Goal: Task Accomplishment & Management: Manage account settings

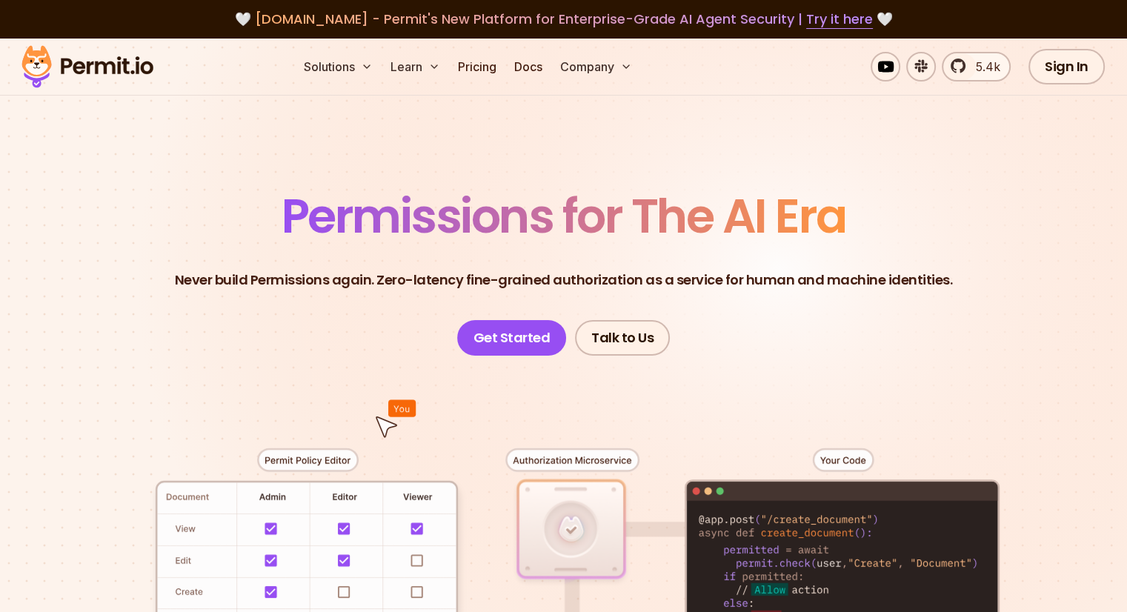
click at [528, 342] on link "Get Started" at bounding box center [512, 338] width 110 height 36
click at [1077, 56] on link "Sign In" at bounding box center [1067, 67] width 76 height 36
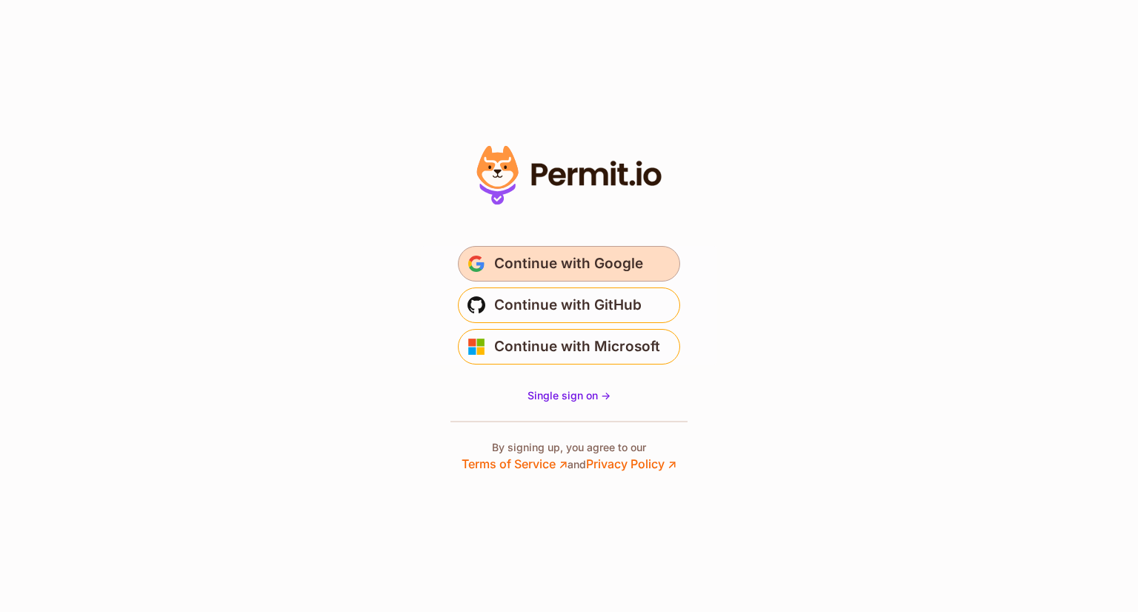
click at [560, 271] on span "Continue with Google" at bounding box center [568, 264] width 149 height 24
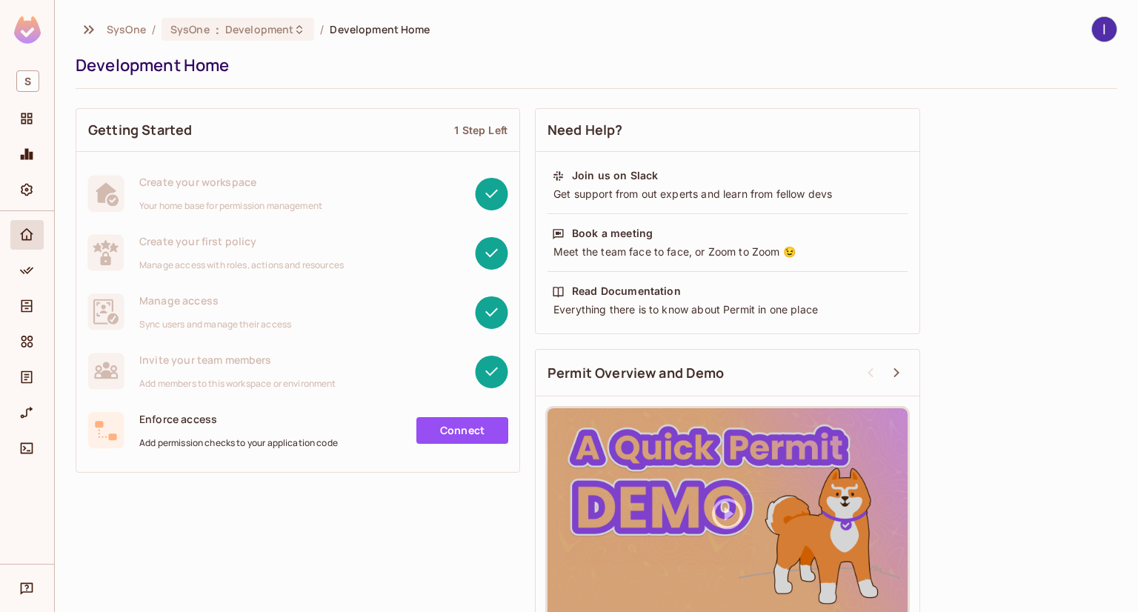
click at [35, 98] on div "S" at bounding box center [27, 137] width 54 height 147
click at [30, 128] on div "Projects" at bounding box center [26, 119] width 33 height 30
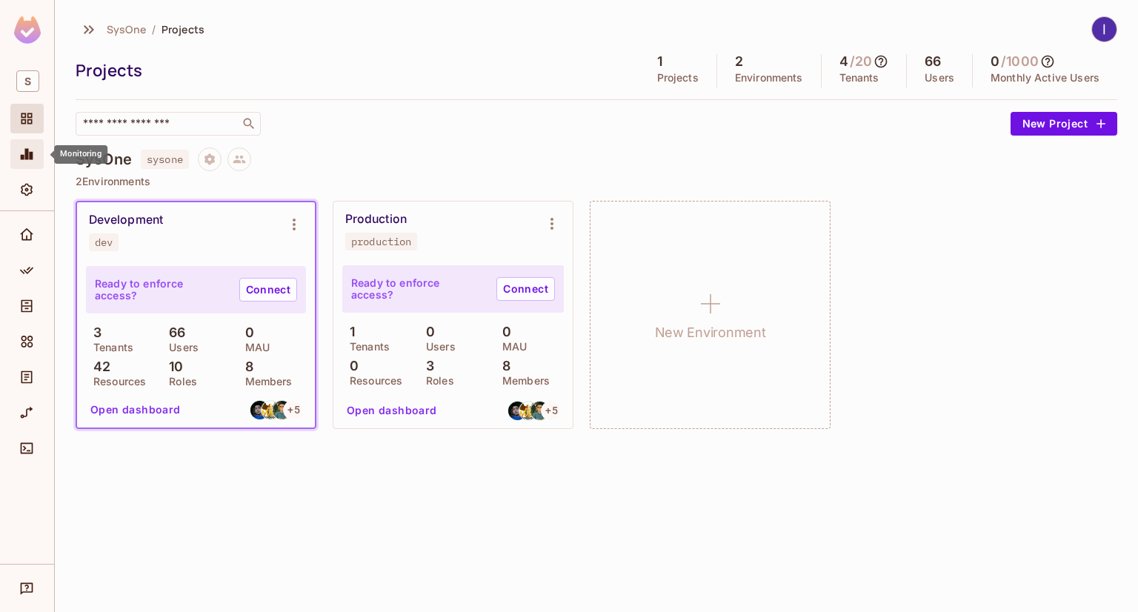
click at [32, 153] on icon "Monitoring" at bounding box center [27, 154] width 13 height 11
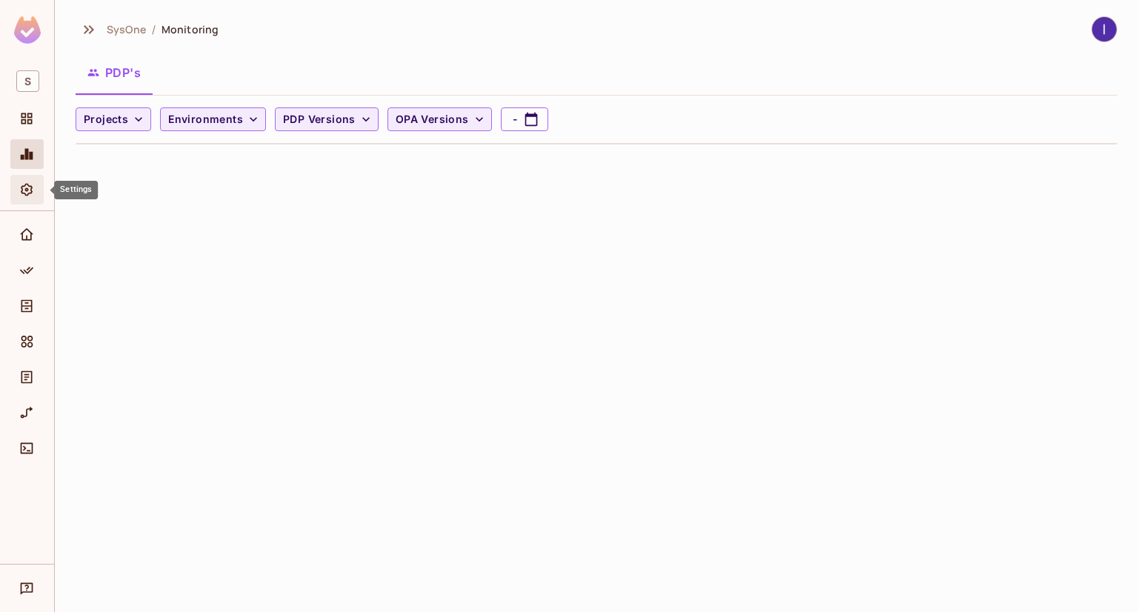
click at [25, 182] on icon "Settings" at bounding box center [26, 189] width 15 height 15
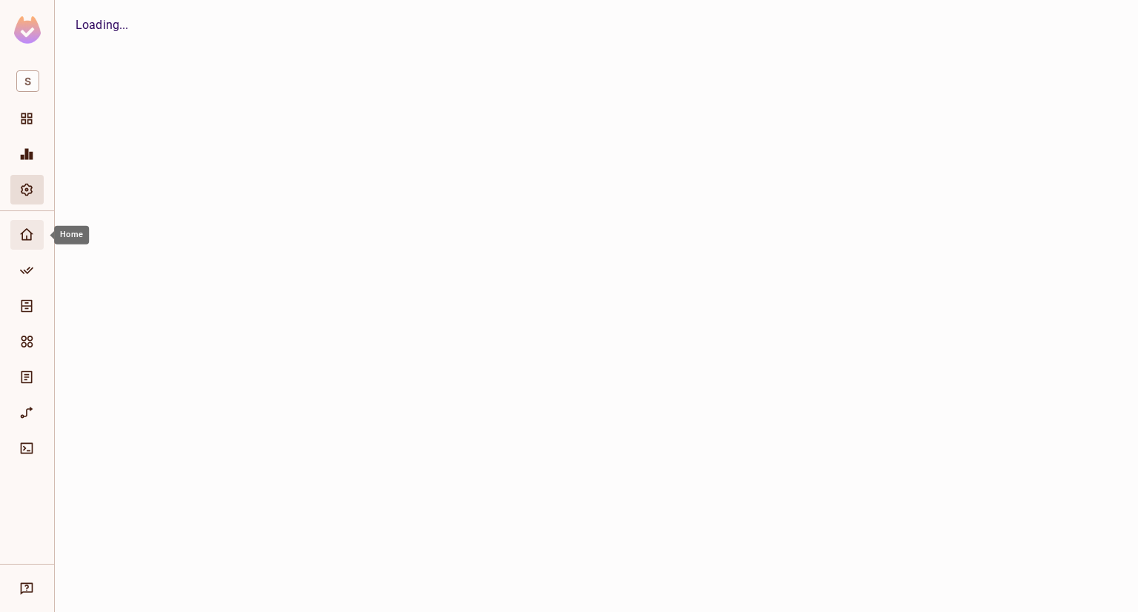
click at [18, 235] on span "Home" at bounding box center [27, 235] width 18 height 18
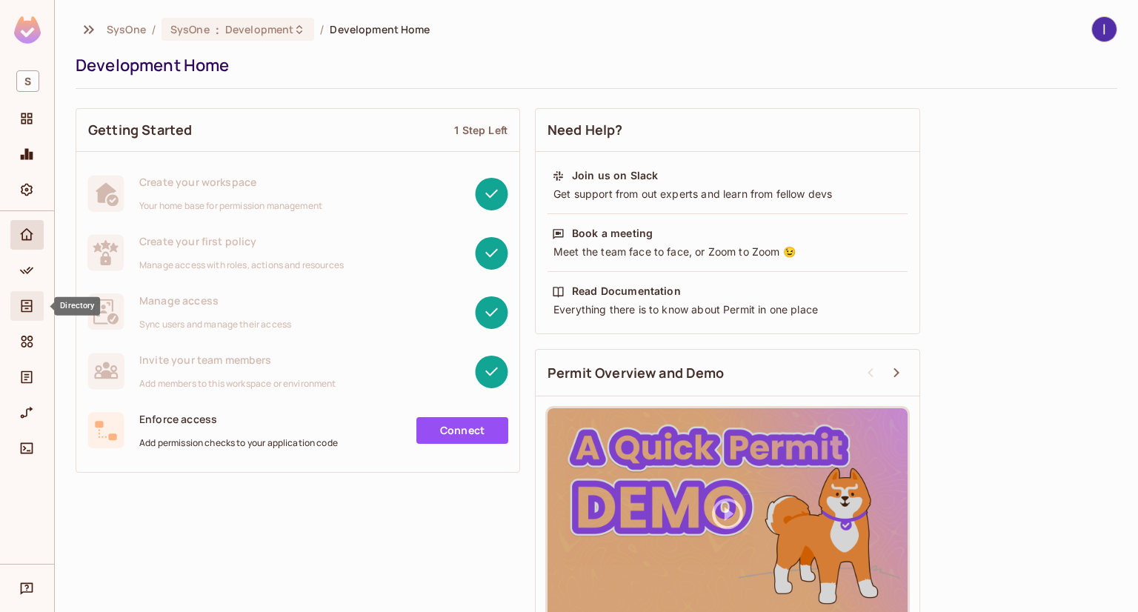
click at [21, 295] on div "Directory" at bounding box center [26, 306] width 33 height 30
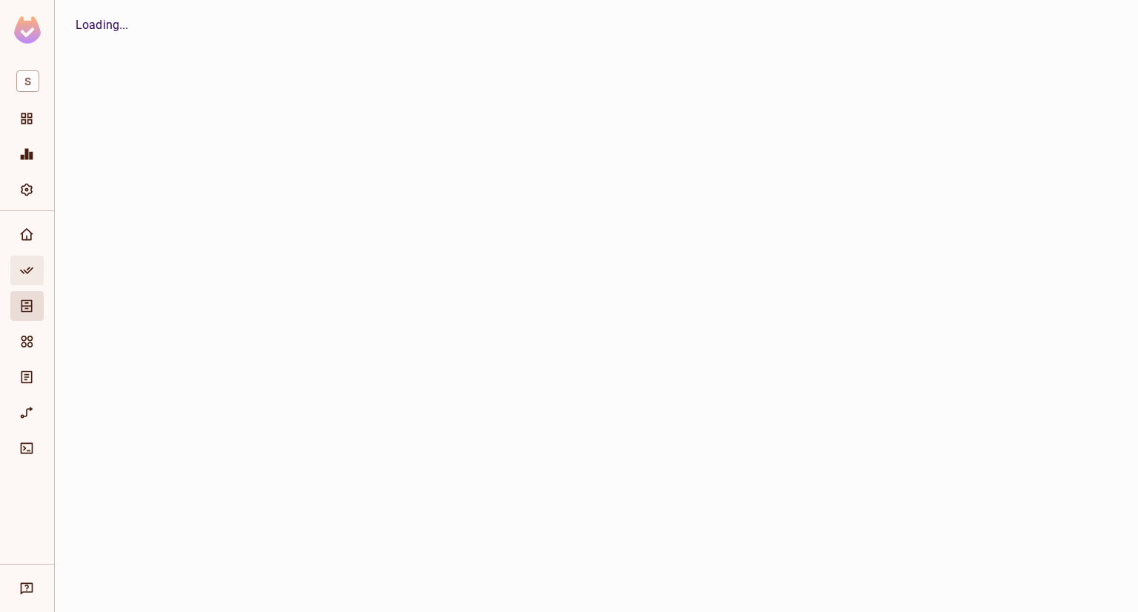
click at [38, 262] on div "Policy" at bounding box center [28, 271] width 25 height 18
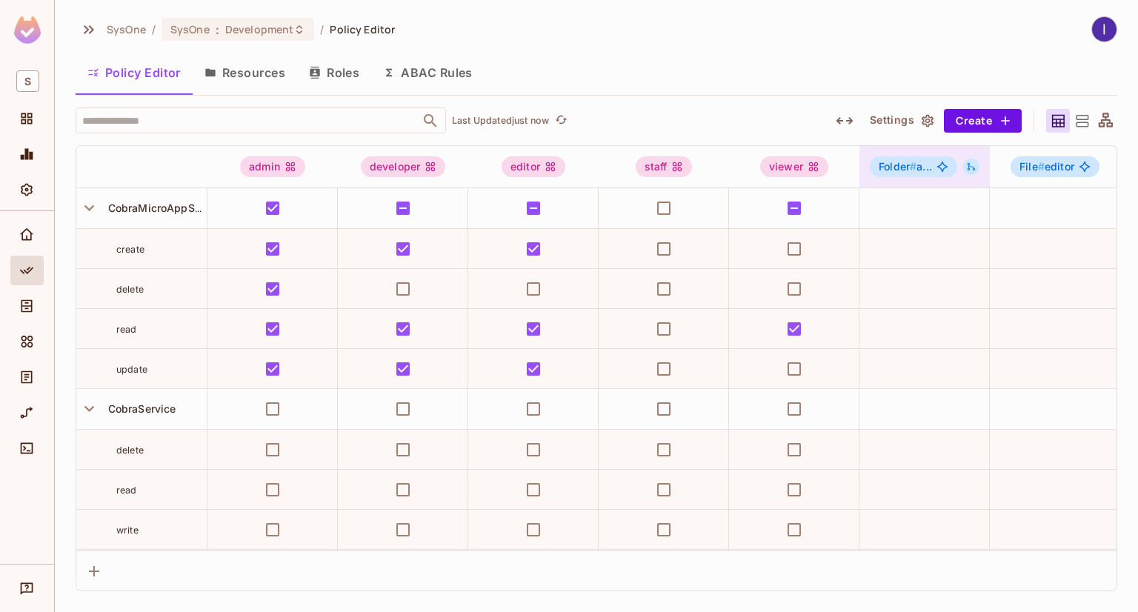
click at [969, 168] on icon at bounding box center [972, 167] width 8 height 8
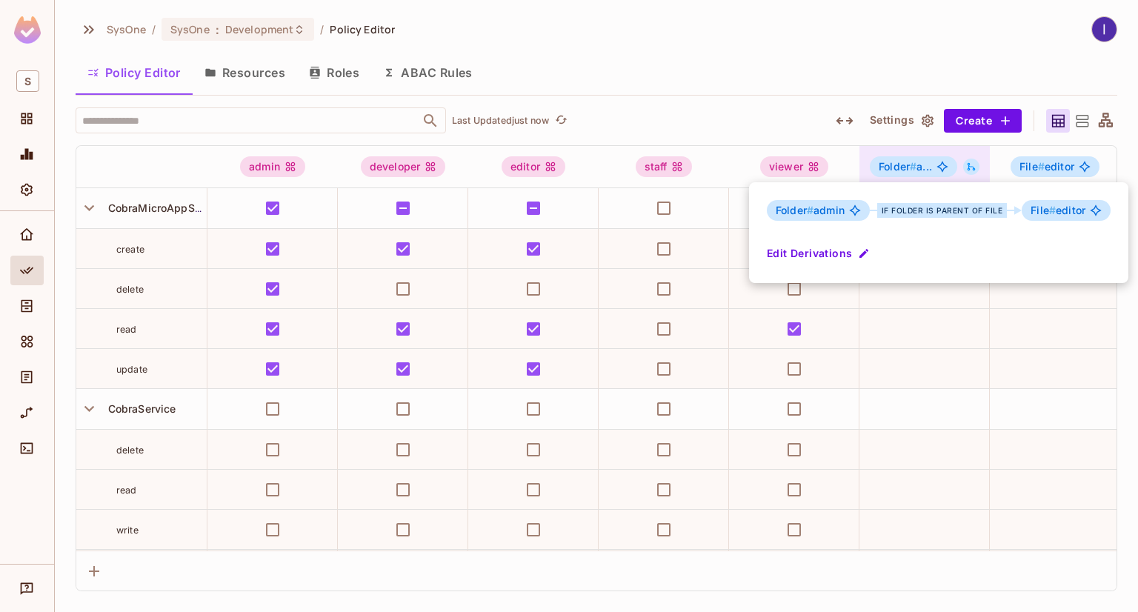
click at [969, 168] on div at bounding box center [569, 306] width 1138 height 612
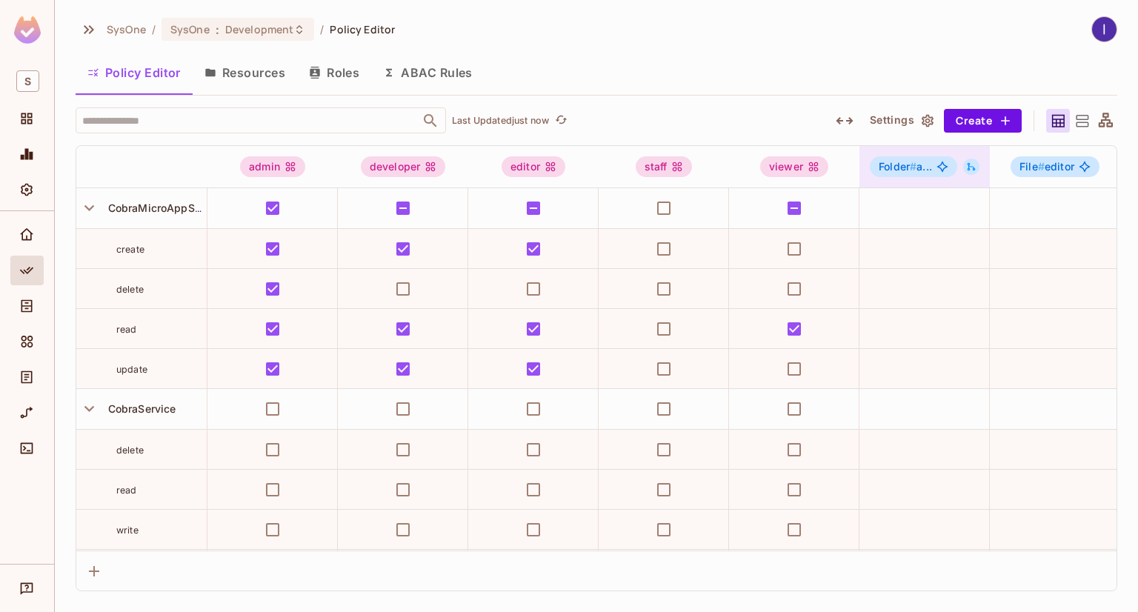
click at [969, 168] on icon at bounding box center [972, 167] width 8 height 8
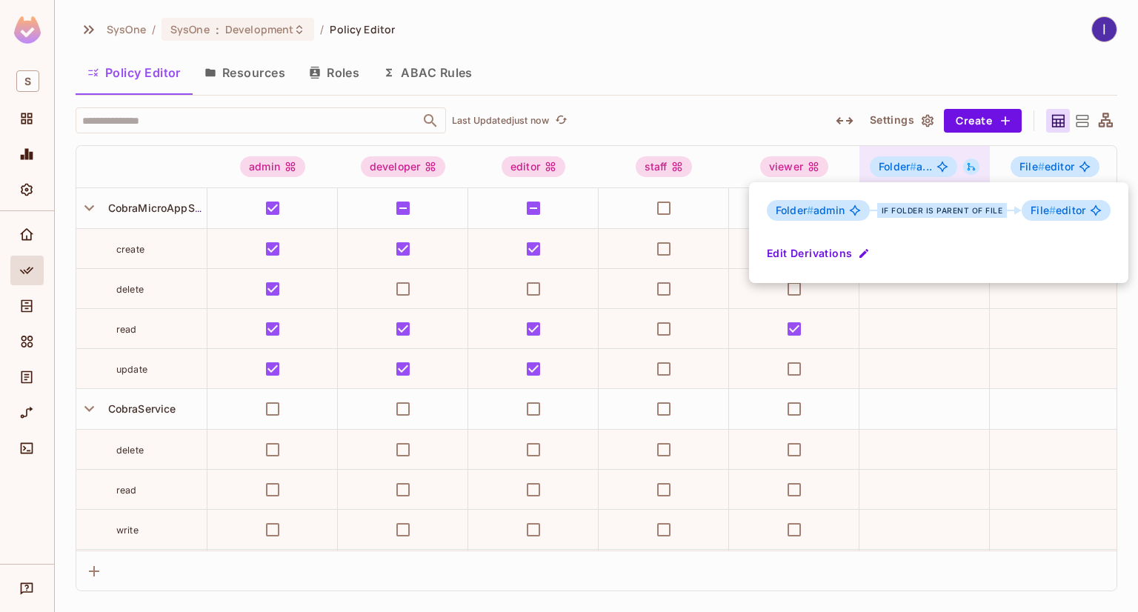
click at [969, 168] on div at bounding box center [569, 306] width 1138 height 612
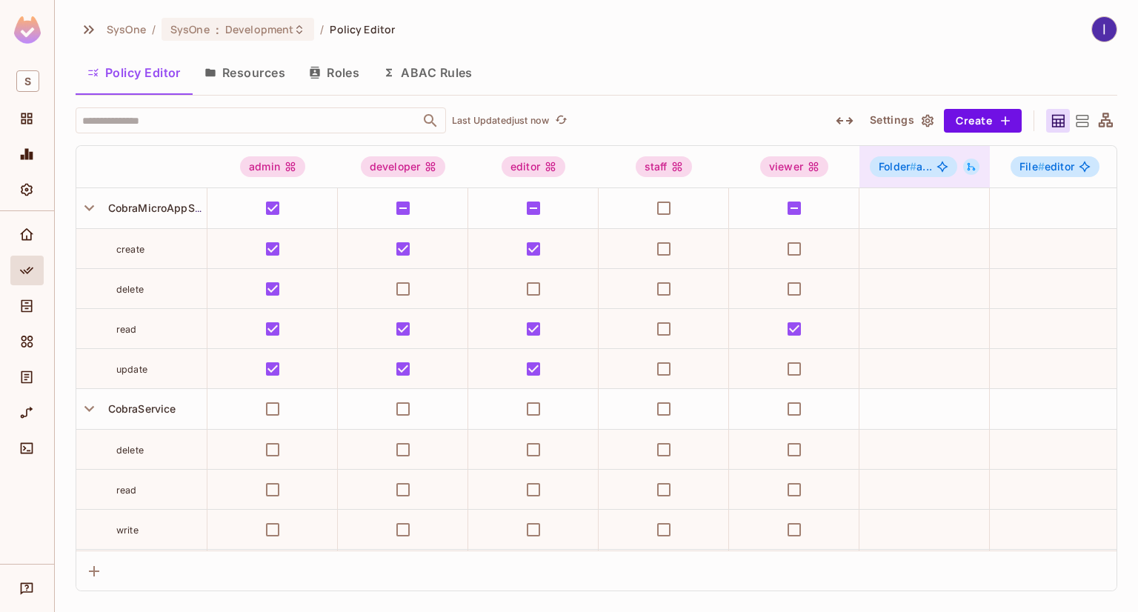
click at [969, 168] on icon at bounding box center [972, 167] width 8 height 8
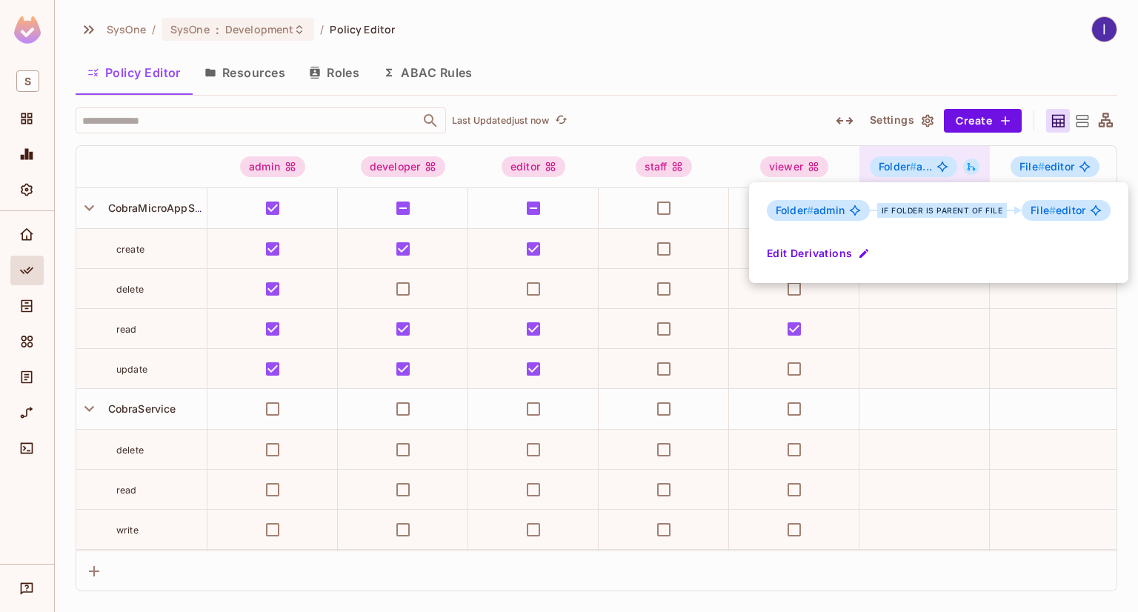
click at [969, 168] on div at bounding box center [569, 306] width 1138 height 612
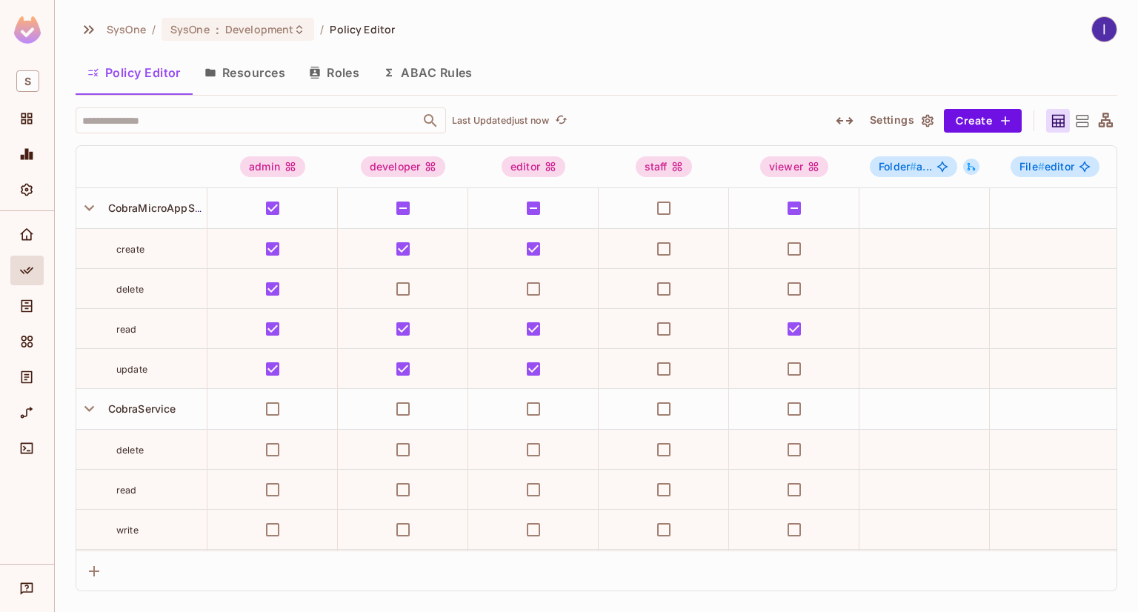
click at [969, 168] on icon at bounding box center [972, 167] width 8 height 8
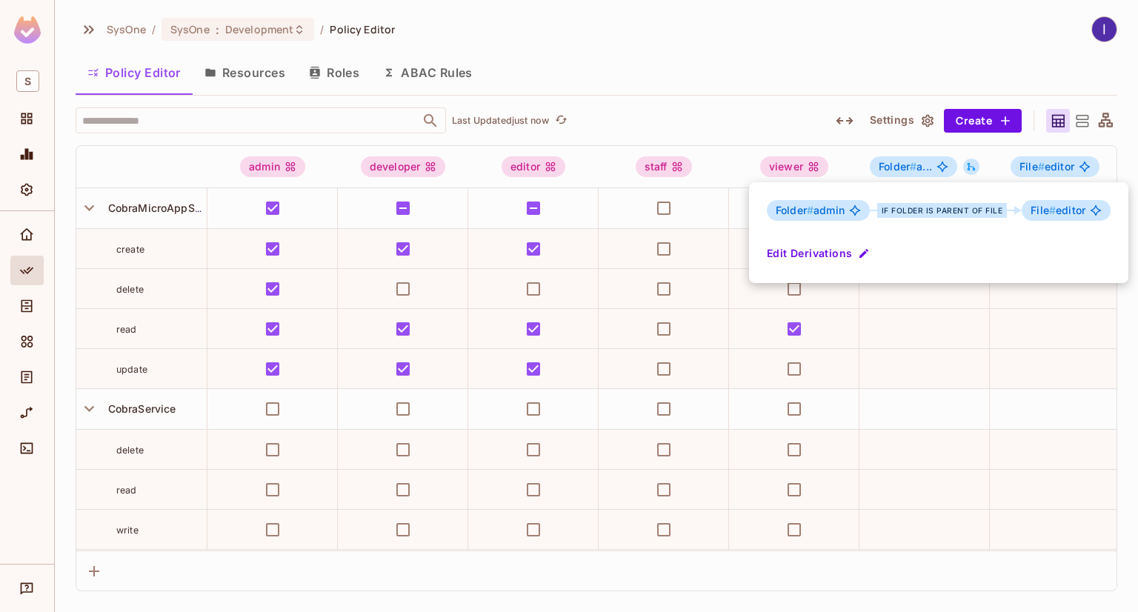
click at [969, 168] on div at bounding box center [569, 306] width 1138 height 612
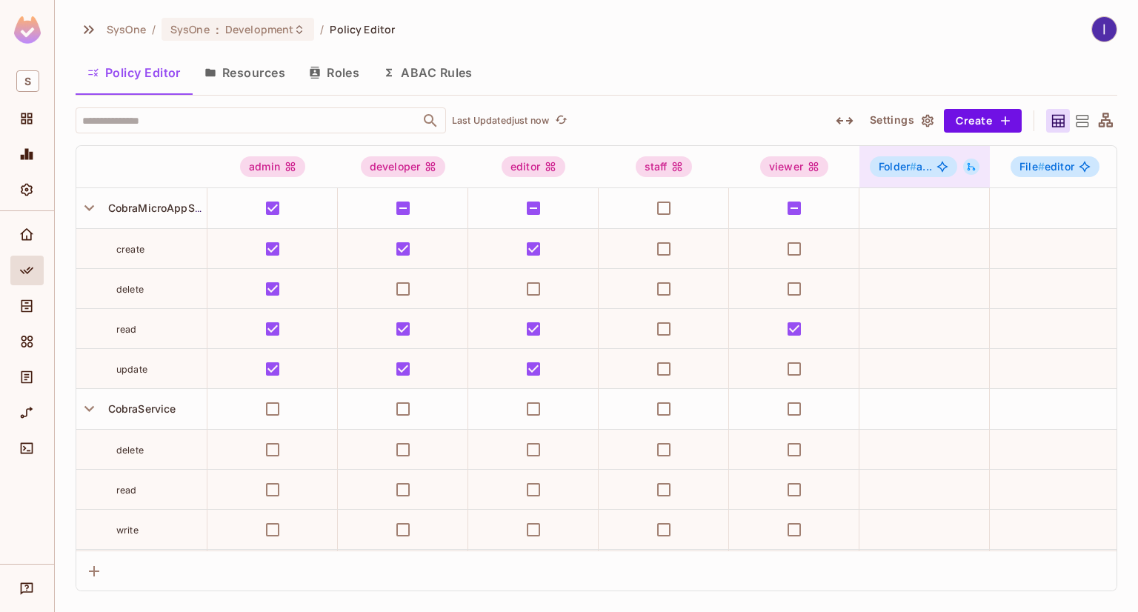
click at [973, 163] on icon at bounding box center [971, 167] width 10 height 10
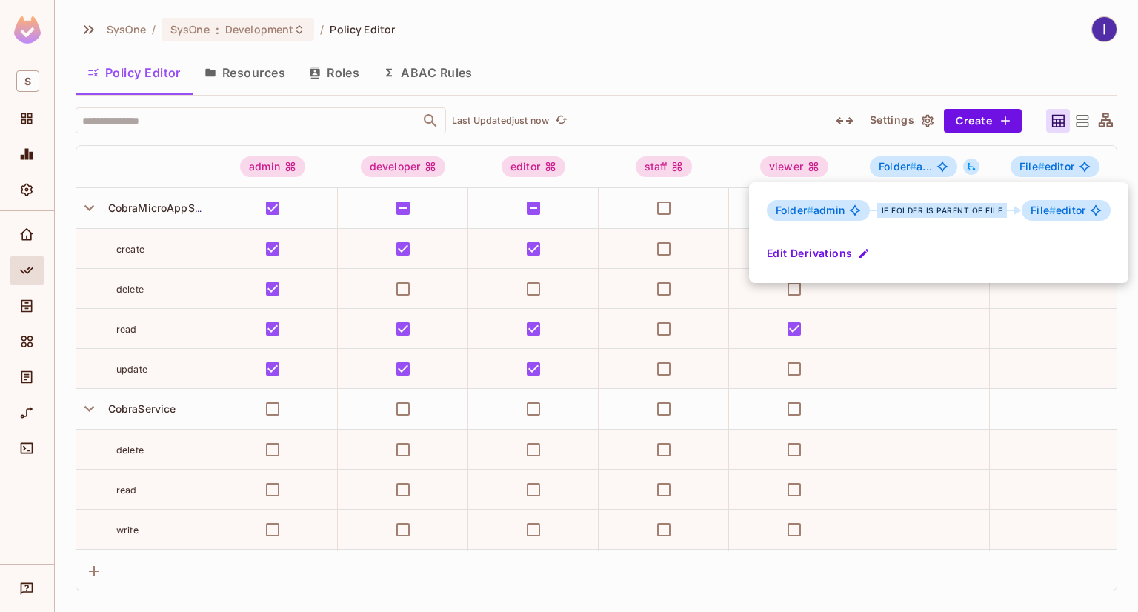
click at [1085, 170] on div at bounding box center [569, 306] width 1138 height 612
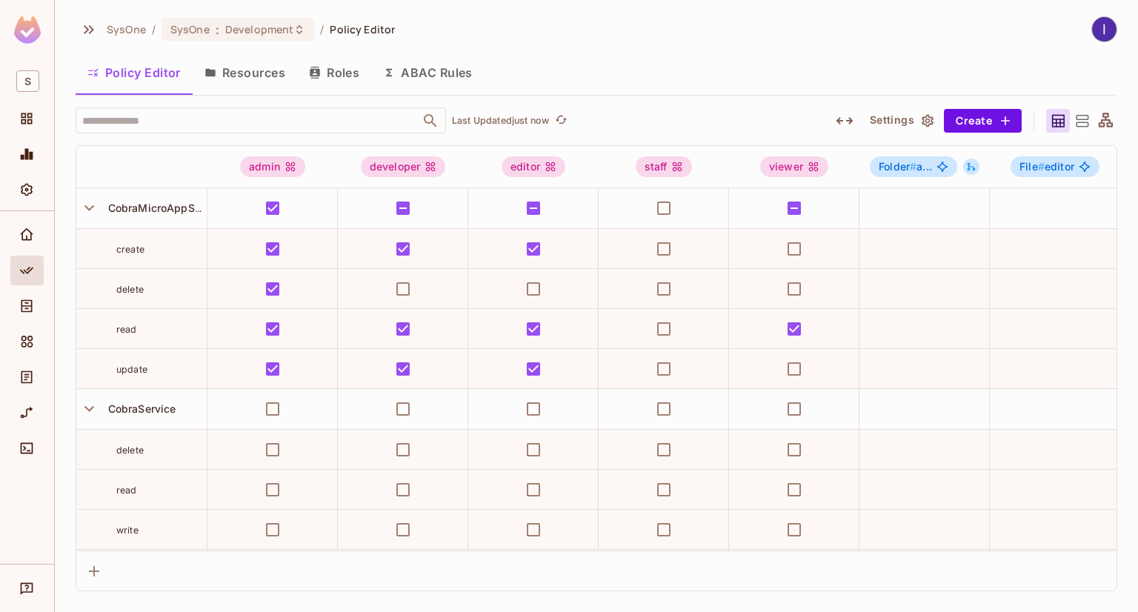
click at [1085, 170] on icon at bounding box center [1084, 166] width 11 height 11
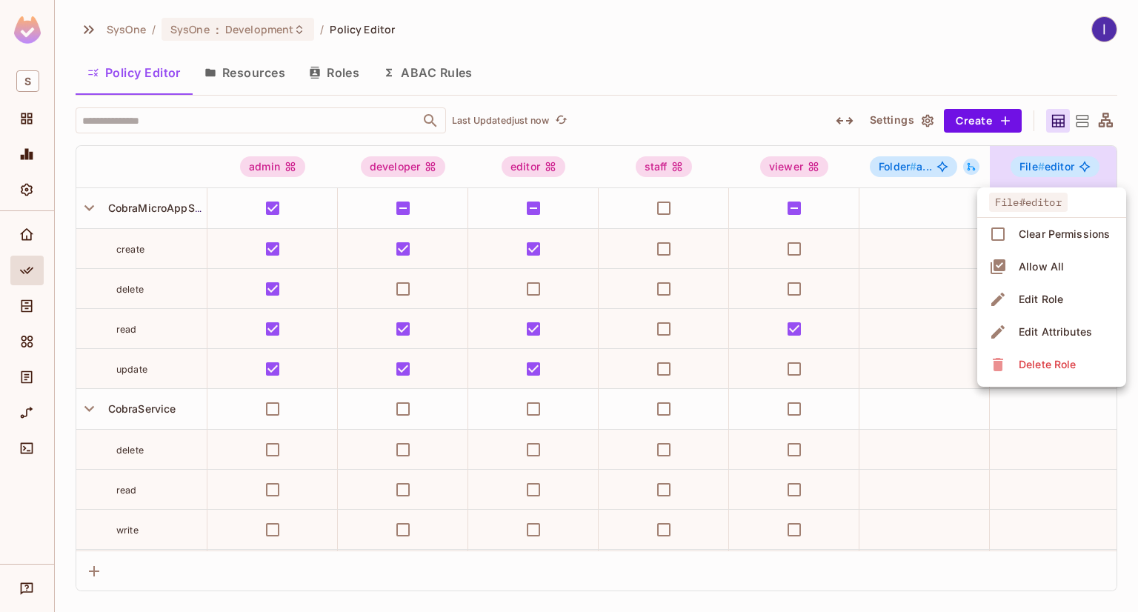
click at [1085, 170] on div at bounding box center [569, 306] width 1138 height 612
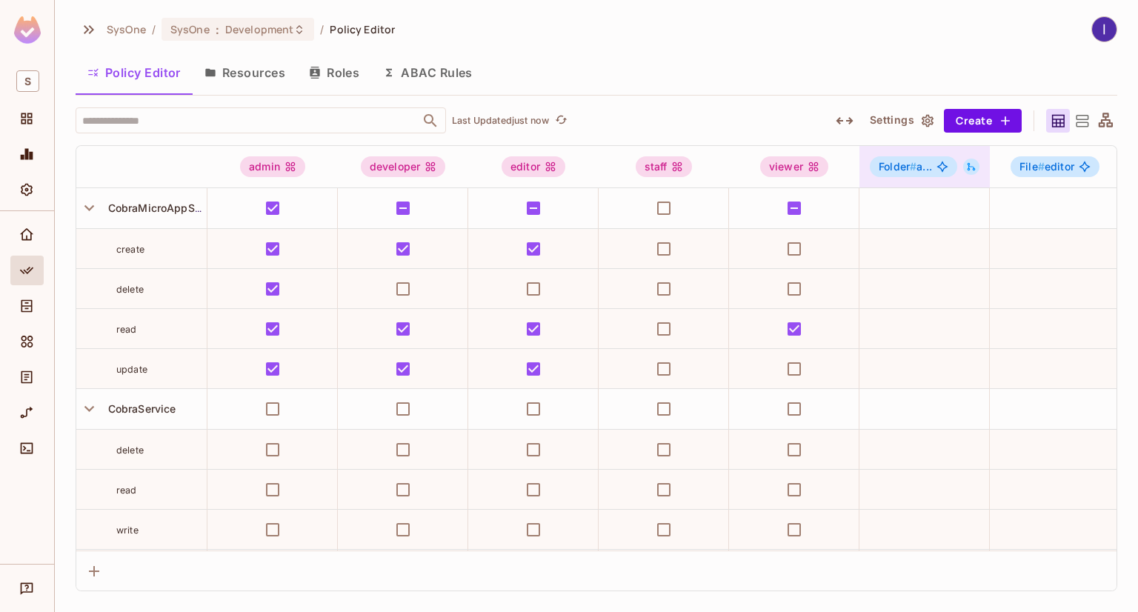
click at [966, 167] on icon at bounding box center [971, 167] width 10 height 10
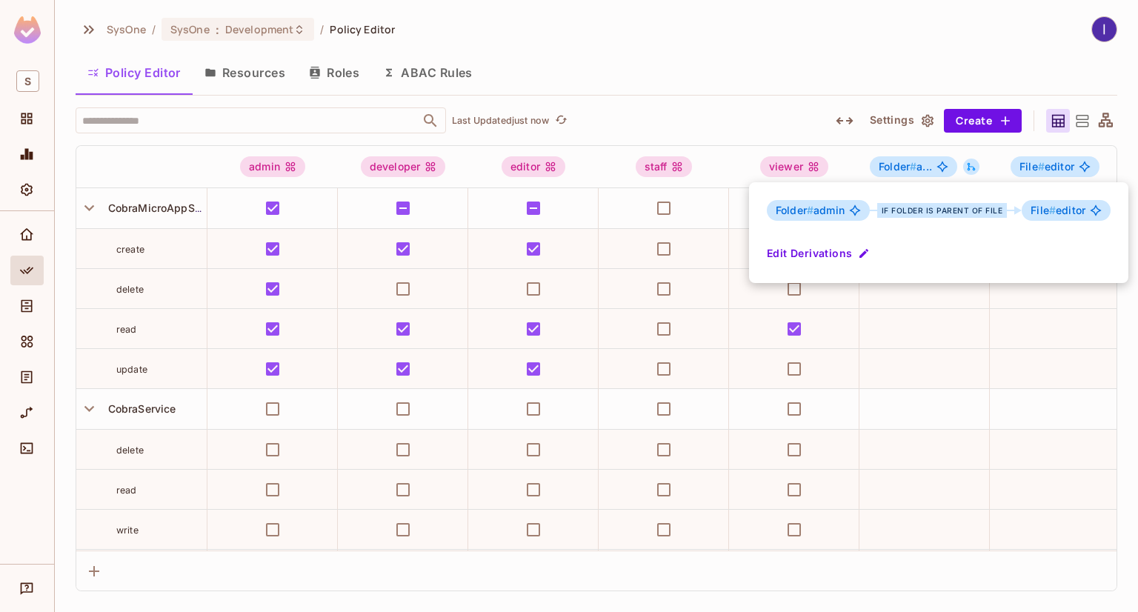
click at [722, 107] on div at bounding box center [569, 306] width 1138 height 612
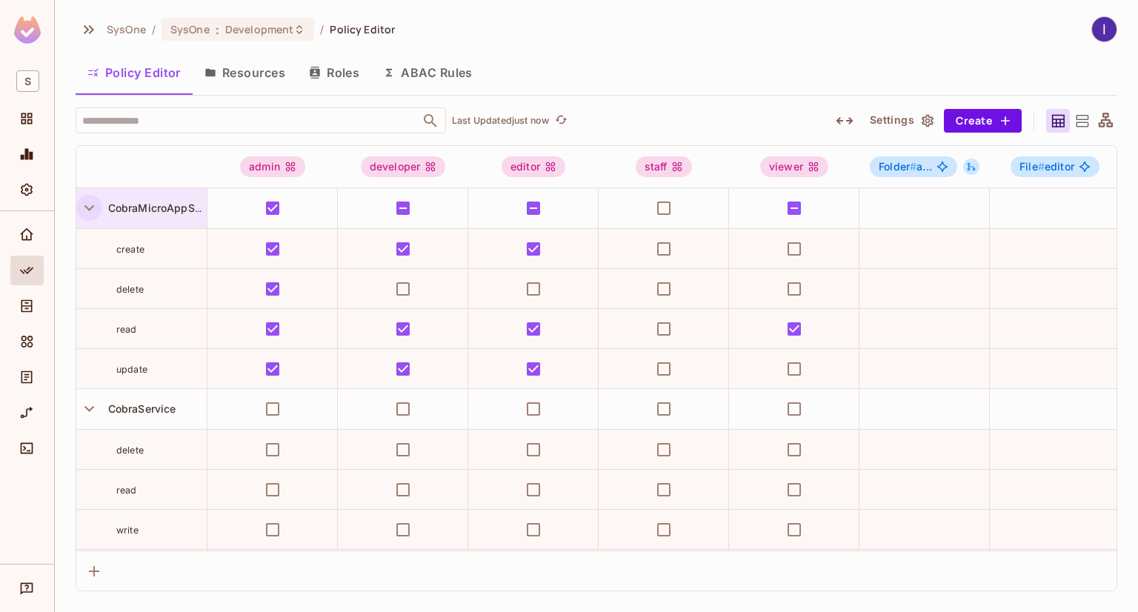
click at [86, 210] on icon "button" at bounding box center [89, 208] width 20 height 20
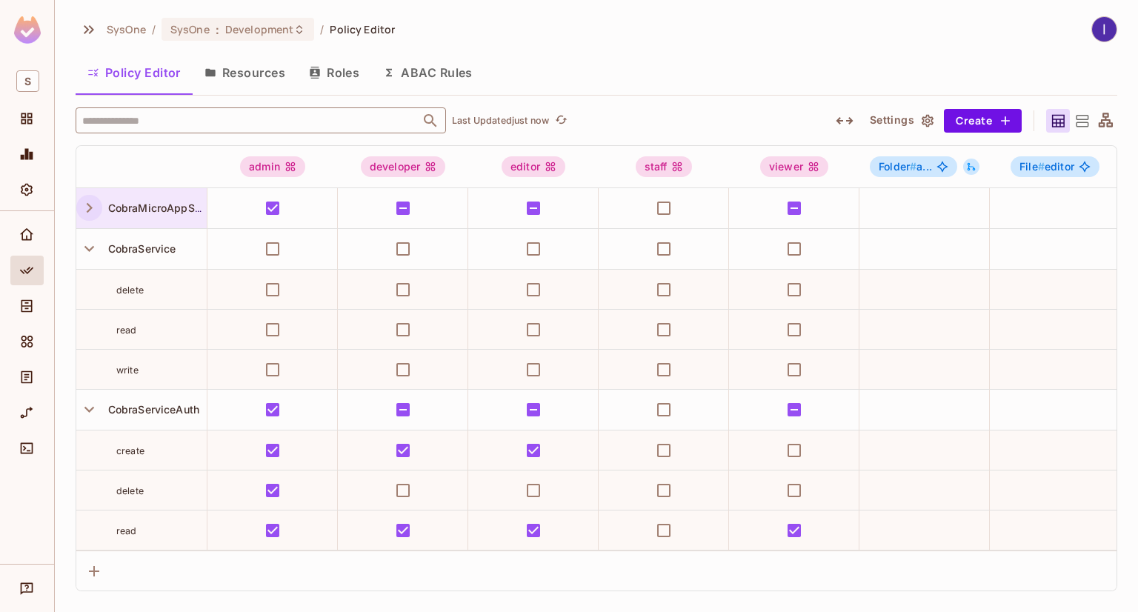
click at [170, 125] on input "text" at bounding box center [248, 120] width 339 height 26
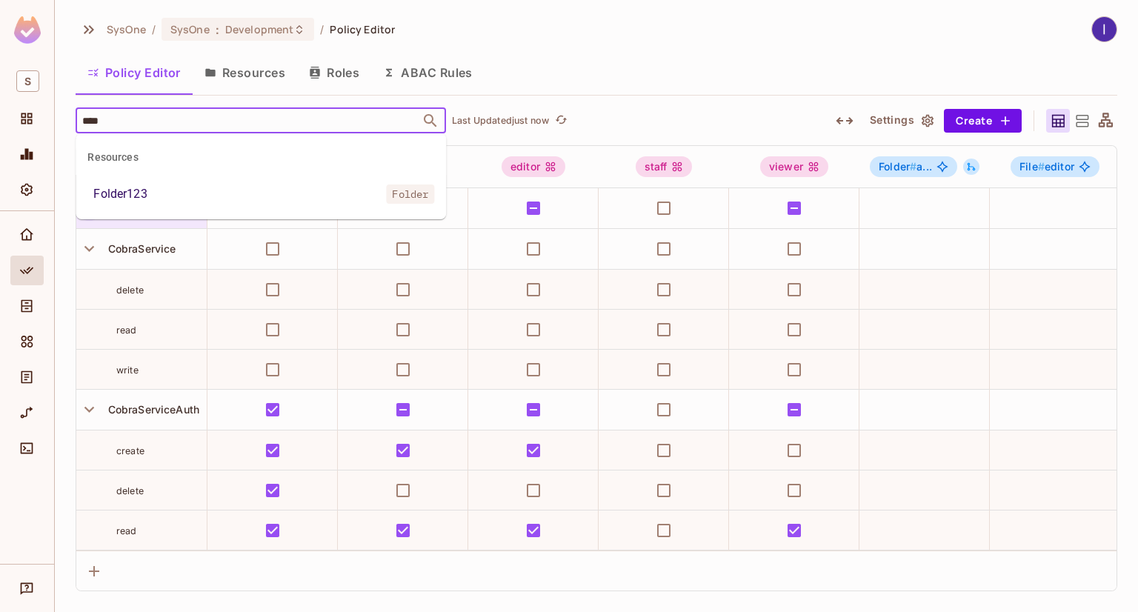
type input "*****"
click at [199, 196] on li "Folder123 Folder" at bounding box center [261, 194] width 371 height 27
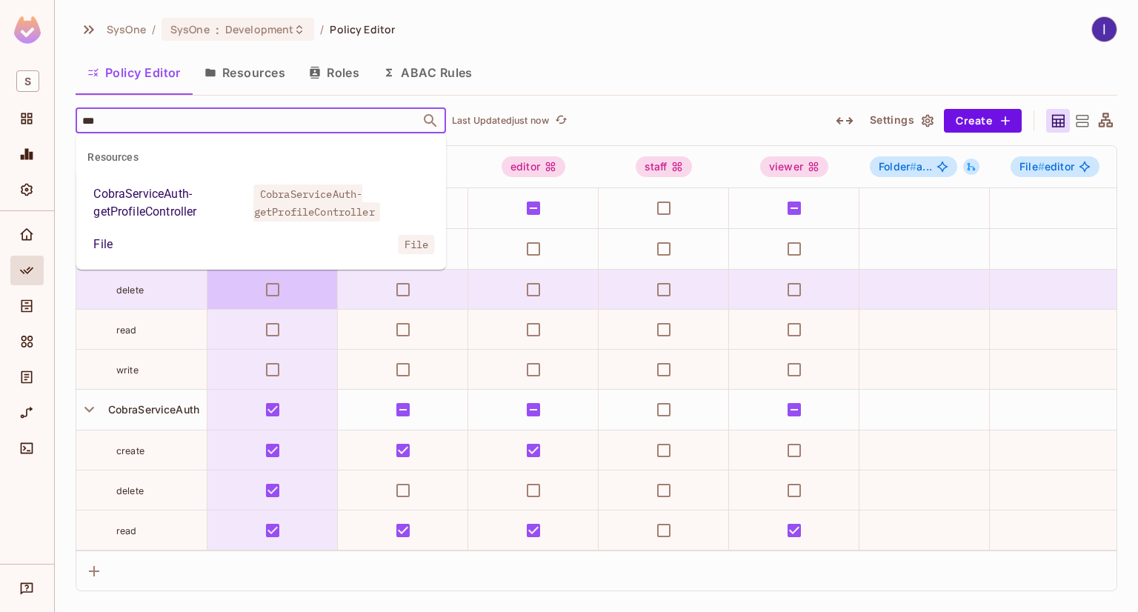
type input "****"
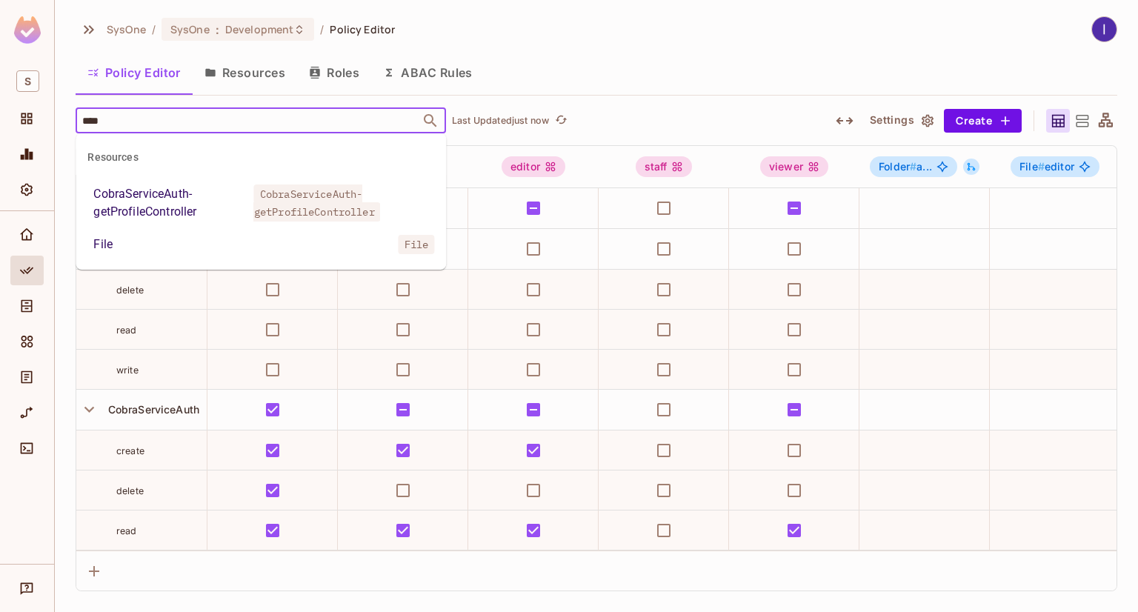
drag, startPoint x: 184, startPoint y: 237, endPoint x: 396, endPoint y: 279, distance: 216.1
click at [184, 236] on li "File File" at bounding box center [261, 244] width 371 height 27
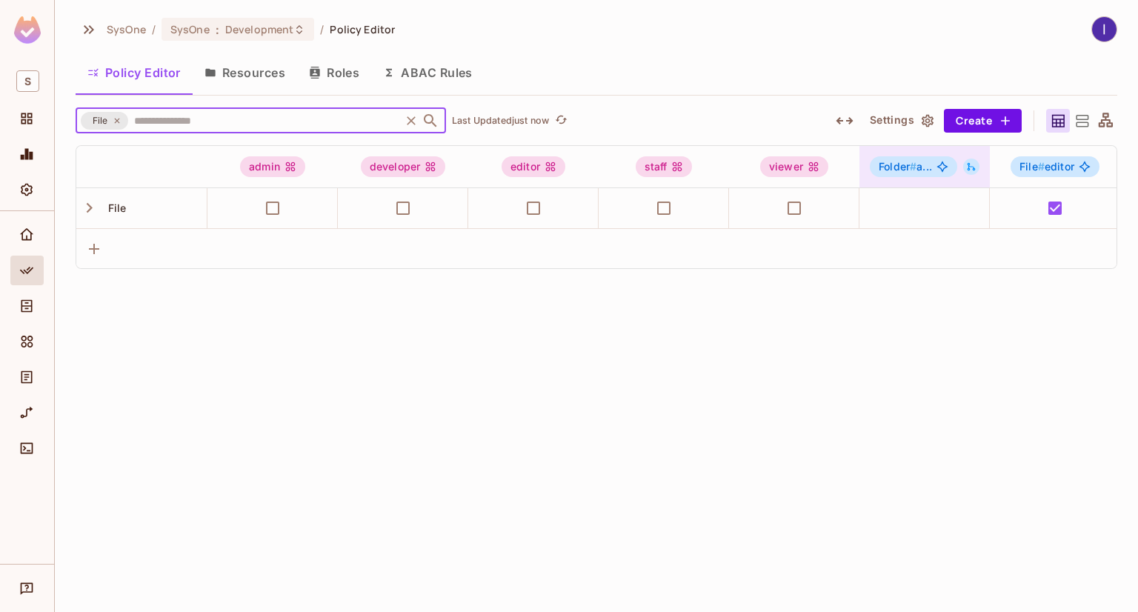
click at [971, 176] on div "Folder # a..." at bounding box center [925, 166] width 130 height 21
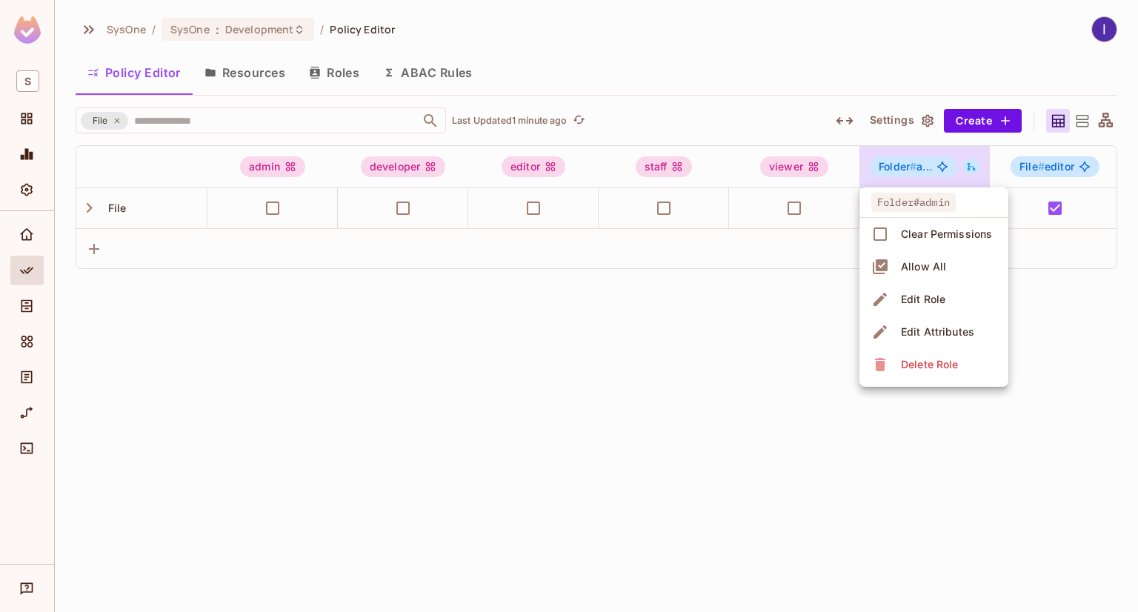
drag, startPoint x: 845, startPoint y: 73, endPoint x: 889, endPoint y: 99, distance: 50.5
click at [845, 73] on div at bounding box center [569, 306] width 1138 height 612
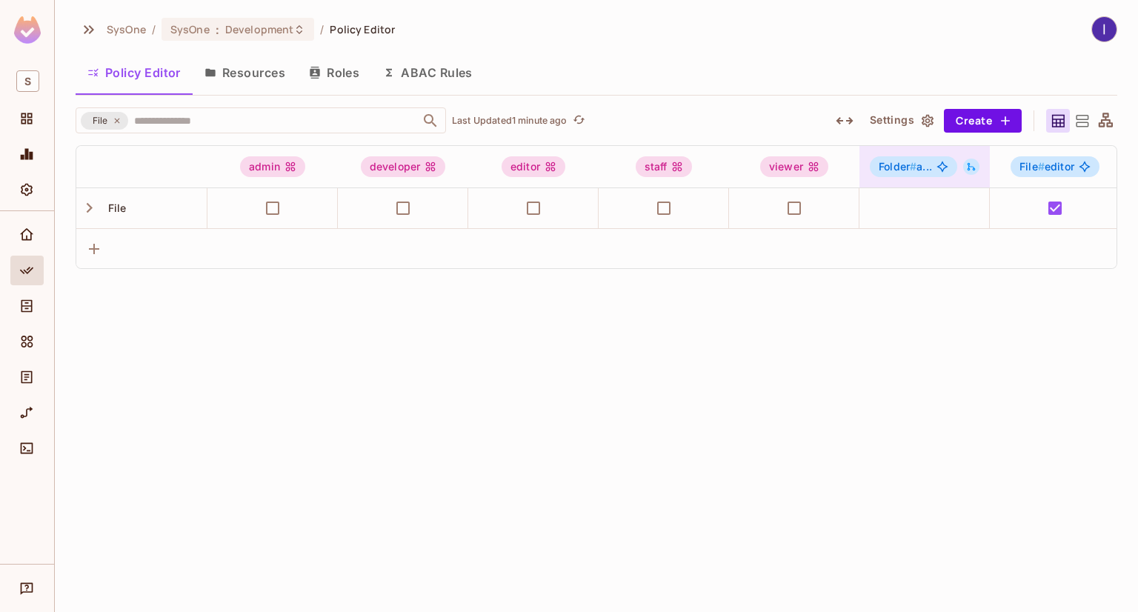
click at [970, 167] on icon at bounding box center [972, 167] width 8 height 8
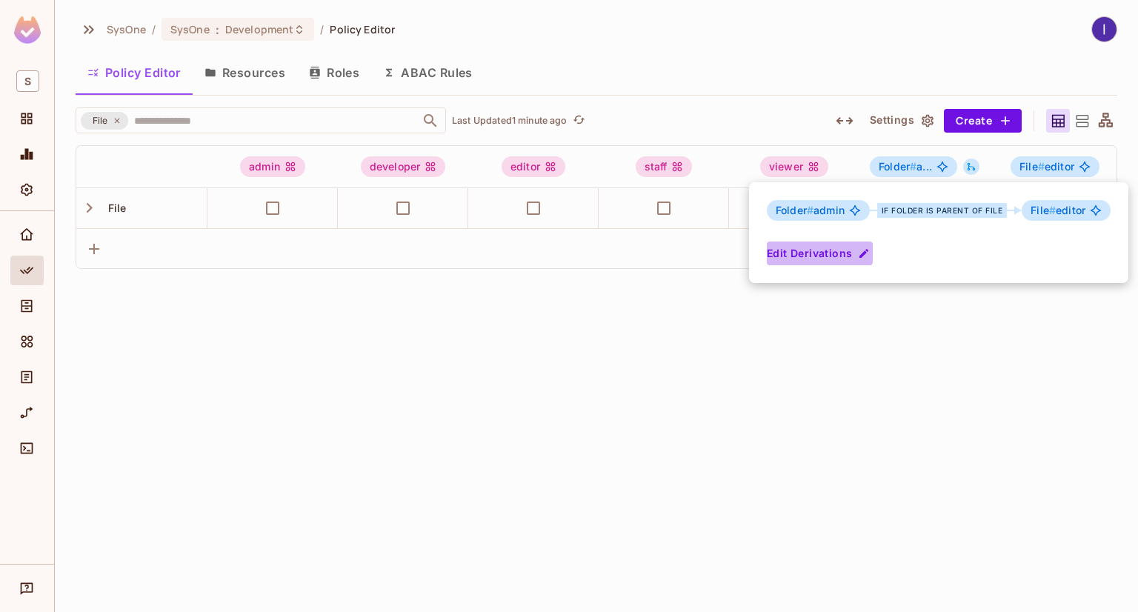
click at [815, 253] on button "Edit Derivations" at bounding box center [820, 254] width 106 height 24
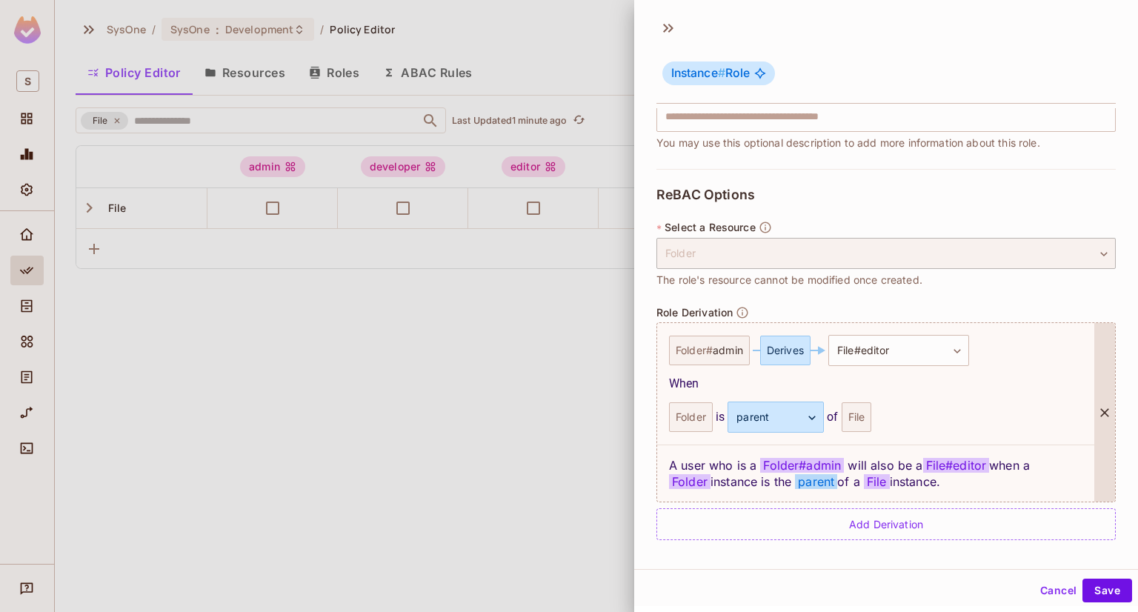
scroll to position [1, 0]
click at [259, 78] on div at bounding box center [569, 306] width 1138 height 612
click at [256, 77] on div at bounding box center [569, 306] width 1138 height 612
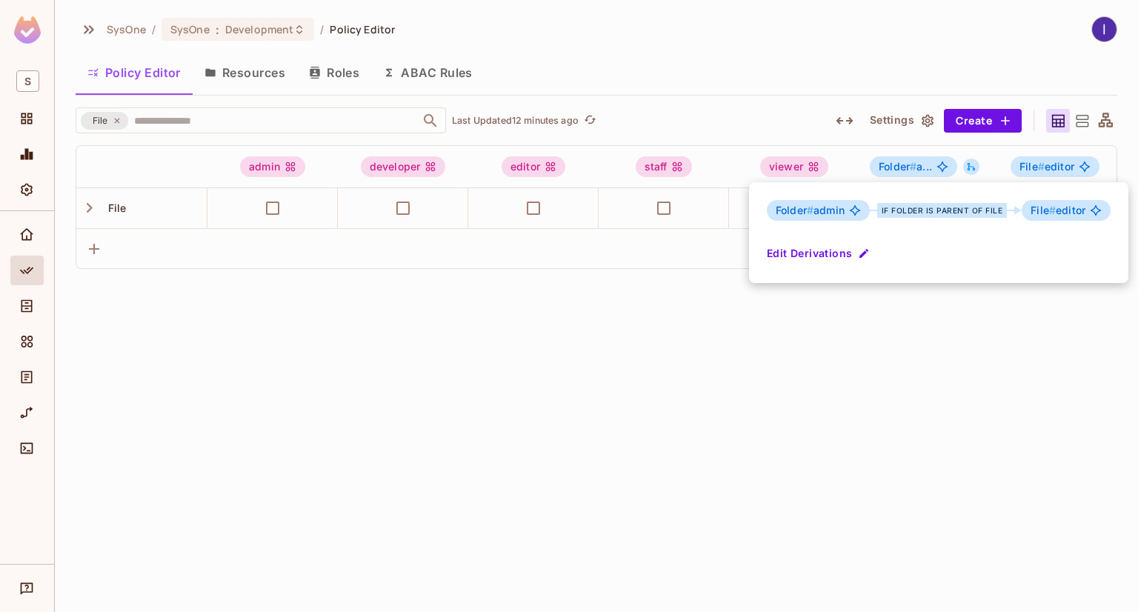
click at [24, 310] on div at bounding box center [569, 306] width 1138 height 612
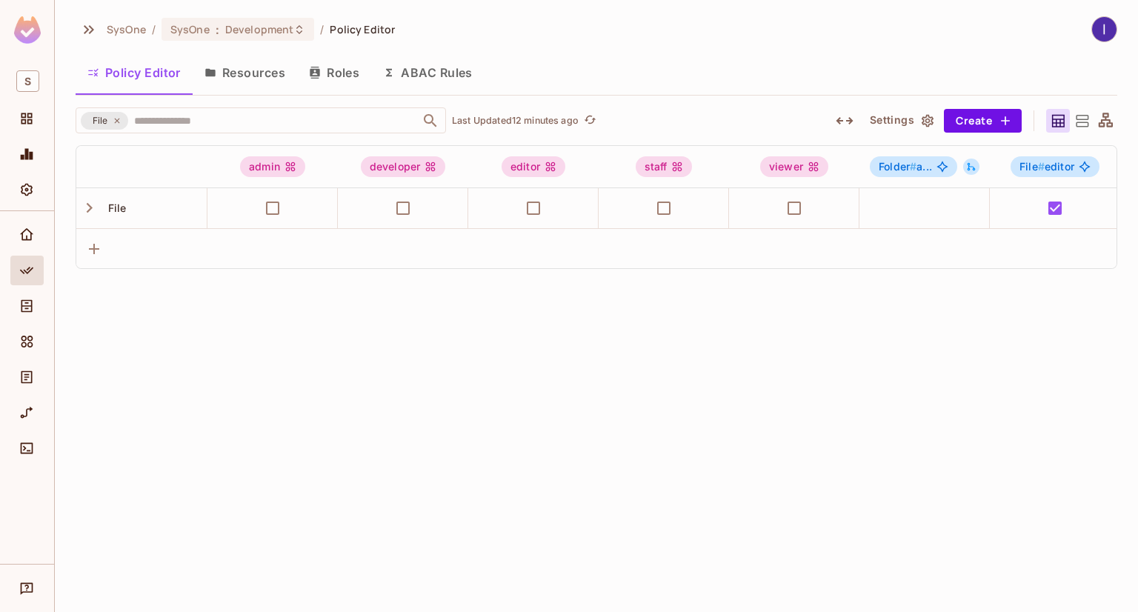
click at [24, 309] on div "Folder # admin if Folder is parent of File File # editor Edit Derivations" at bounding box center [569, 306] width 1138 height 612
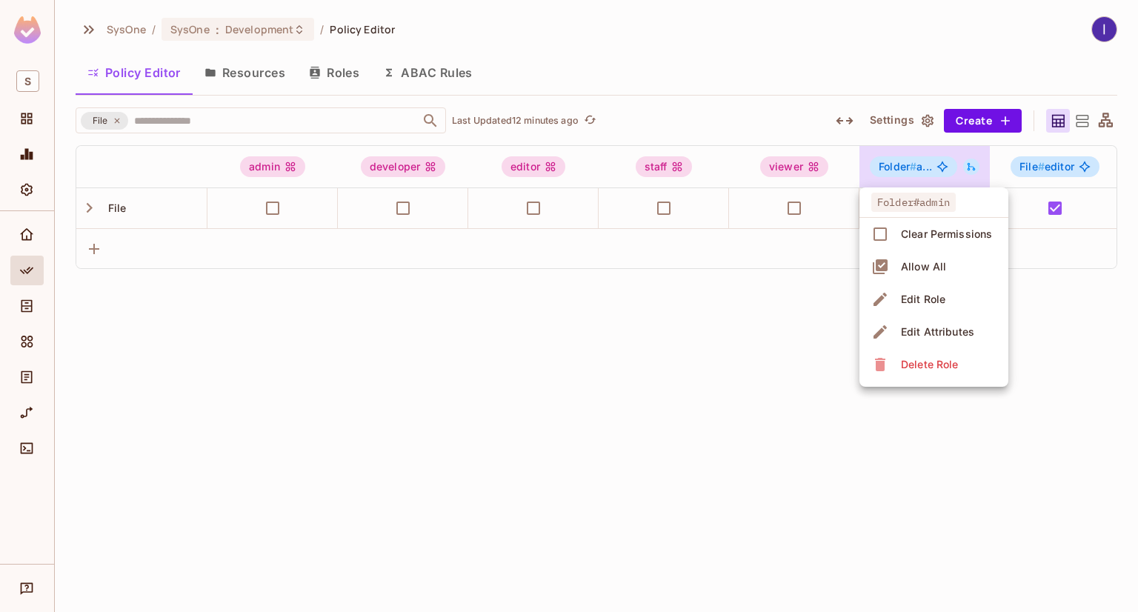
click at [23, 318] on div at bounding box center [569, 306] width 1138 height 612
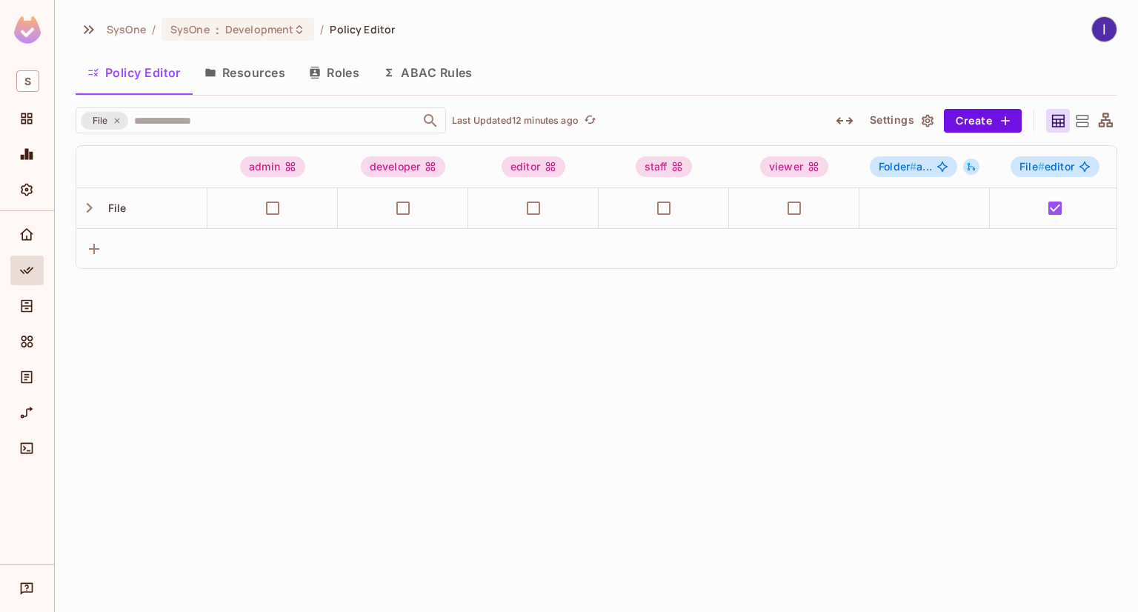
click at [23, 317] on div "Folder#admin Clear Permissions Allow All Edit Role Edit Attributes Delete Role" at bounding box center [569, 306] width 1138 height 612
click at [24, 305] on icon "Directory" at bounding box center [26, 306] width 15 height 15
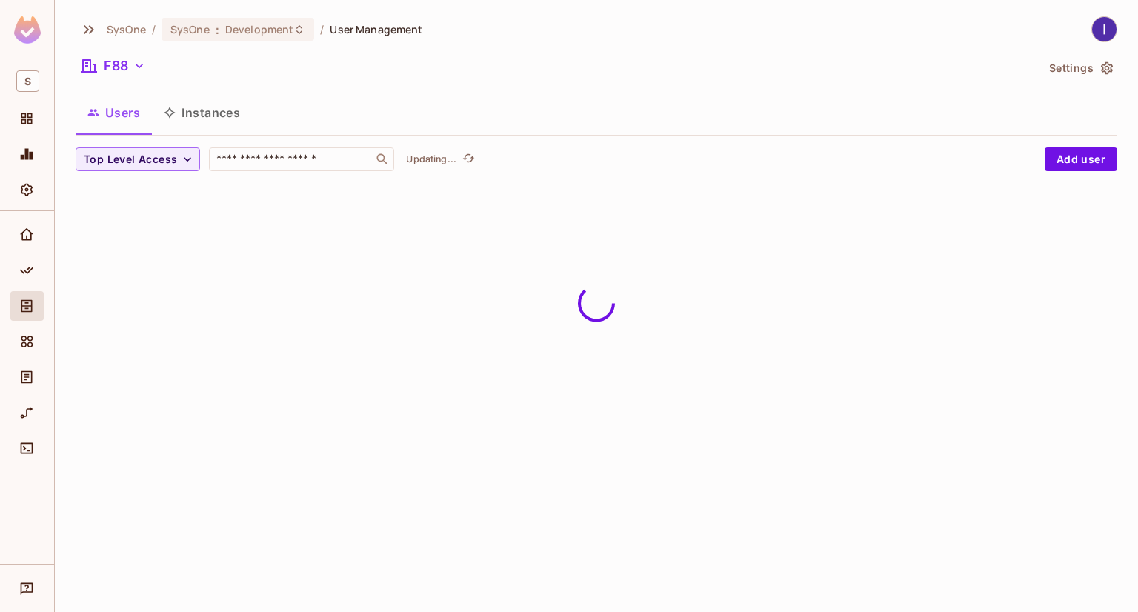
click at [205, 116] on button "Instances" at bounding box center [202, 112] width 100 height 37
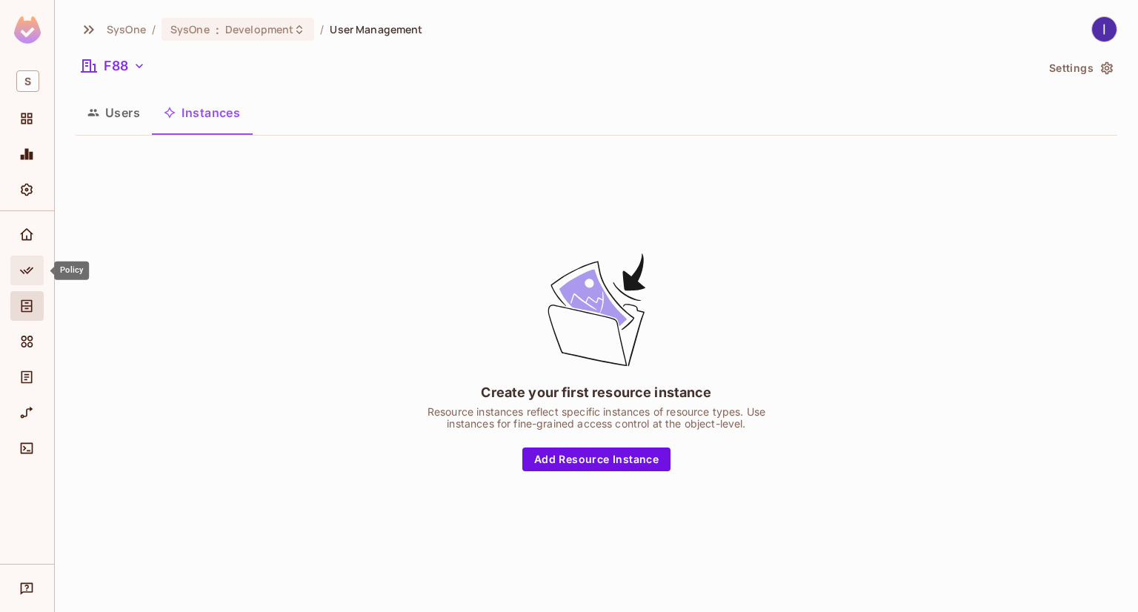
click at [25, 273] on icon "Policy" at bounding box center [26, 270] width 15 height 15
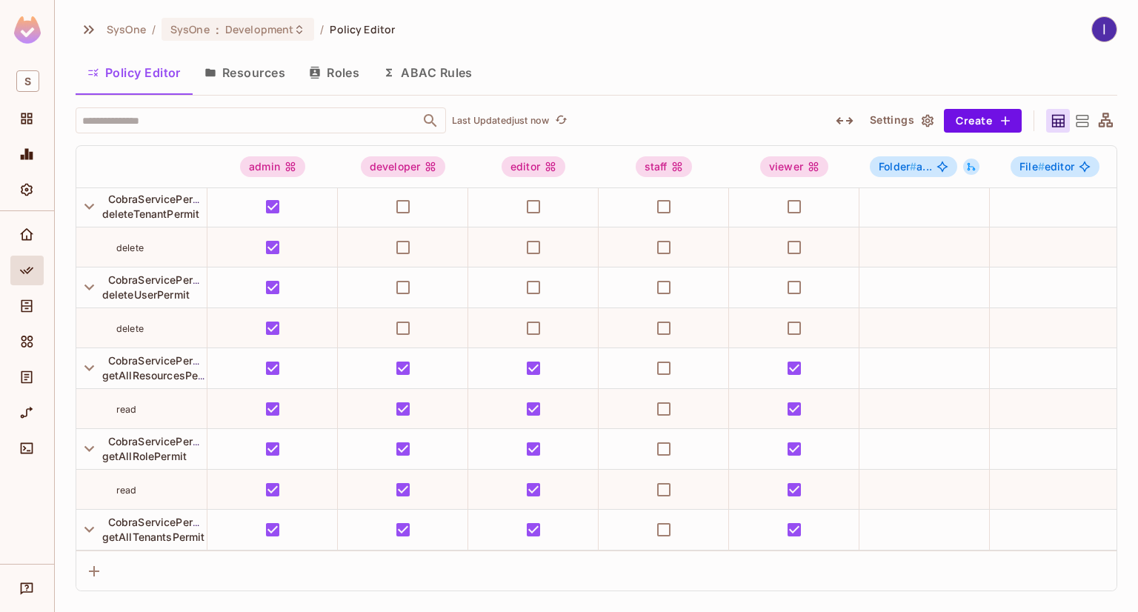
scroll to position [1739, 0]
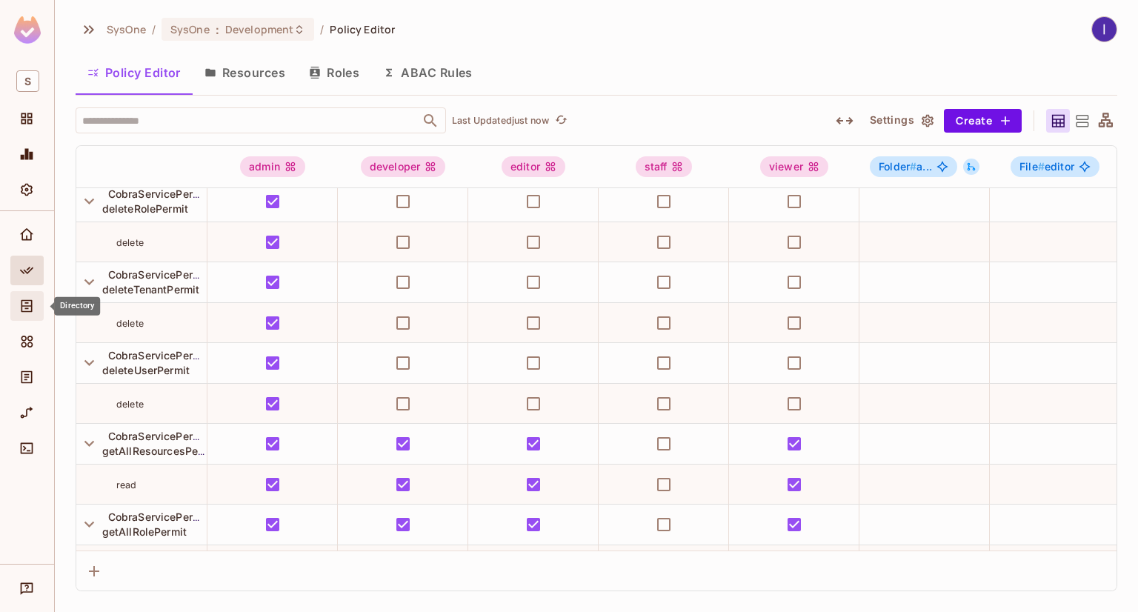
click at [39, 303] on div "Directory" at bounding box center [28, 306] width 25 height 18
